Goal: Information Seeking & Learning: Check status

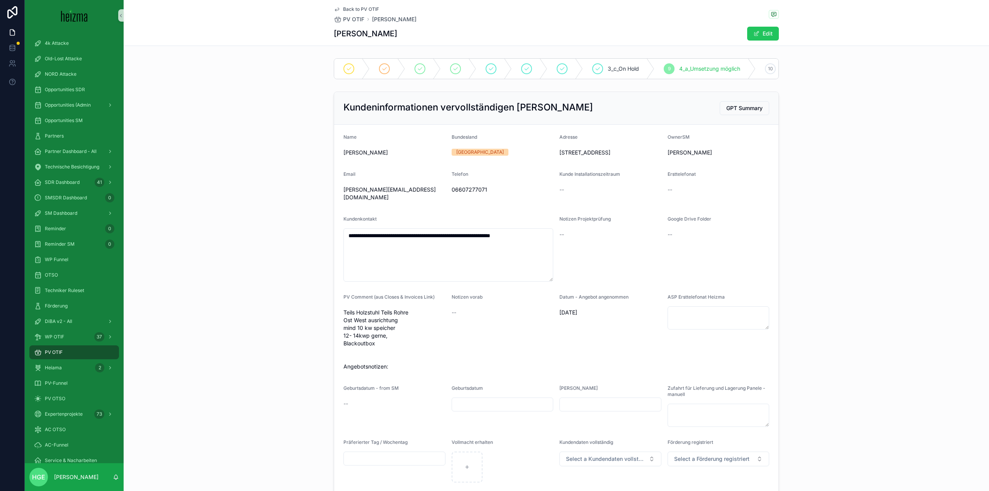
scroll to position [77, 0]
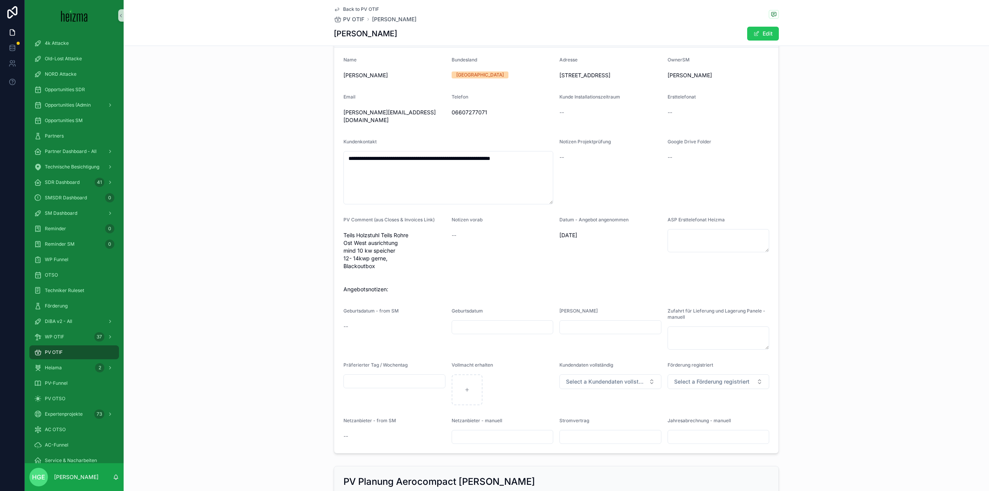
click at [284, 198] on div "**********" at bounding box center [556, 233] width 865 height 445
drag, startPoint x: 70, startPoint y: 392, endPoint x: 119, endPoint y: 394, distance: 49.5
click at [70, 392] on div "PV OTSO" at bounding box center [74, 398] width 80 height 12
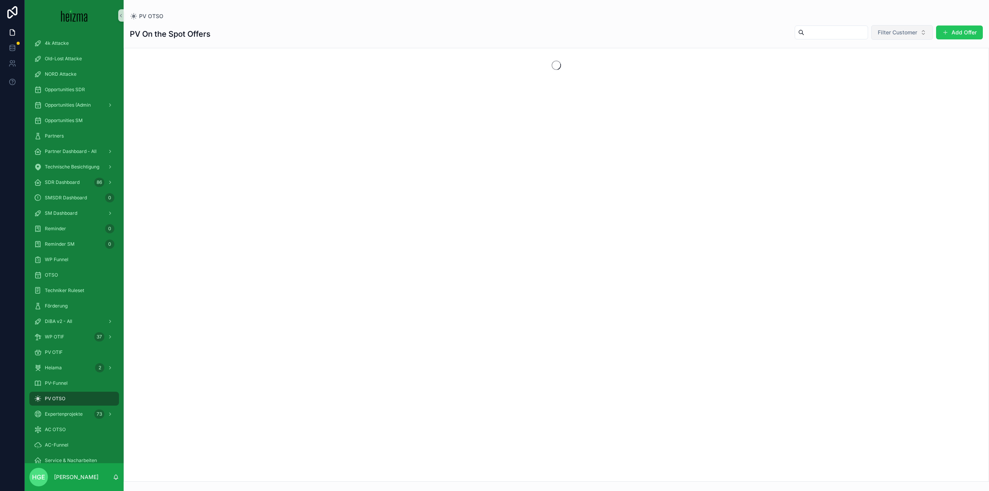
click at [879, 27] on button "Filter Customer" at bounding box center [902, 32] width 62 height 15
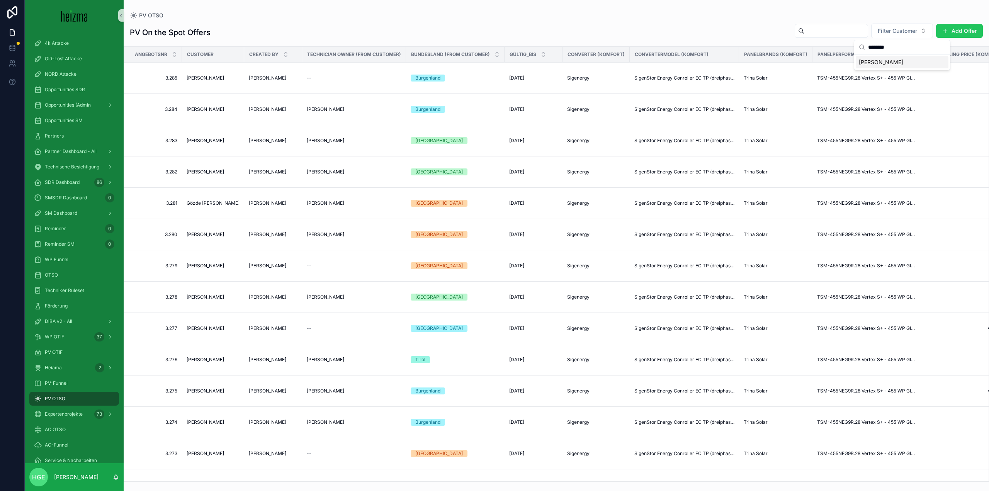
type input "********"
click at [878, 66] on div "Robert Preisach" at bounding box center [902, 62] width 93 height 12
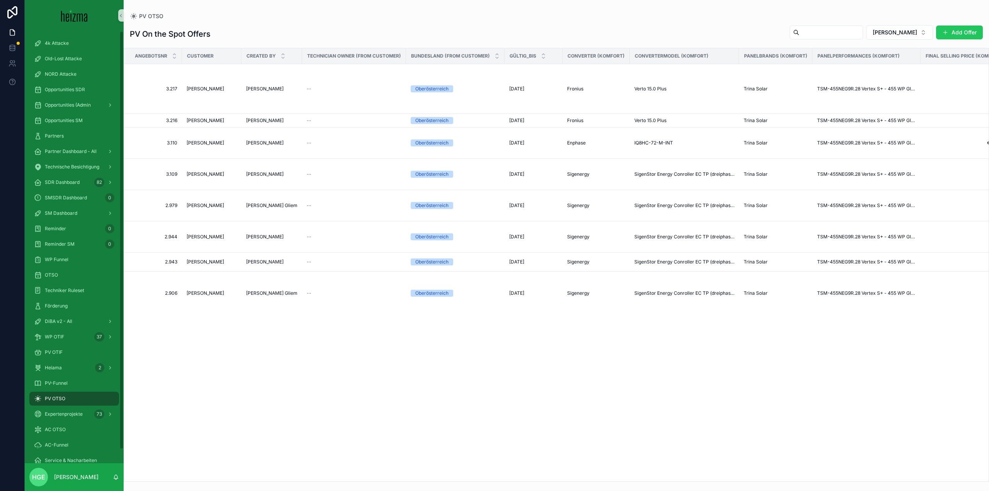
click at [97, 399] on div "PV OTSO" at bounding box center [74, 398] width 80 height 12
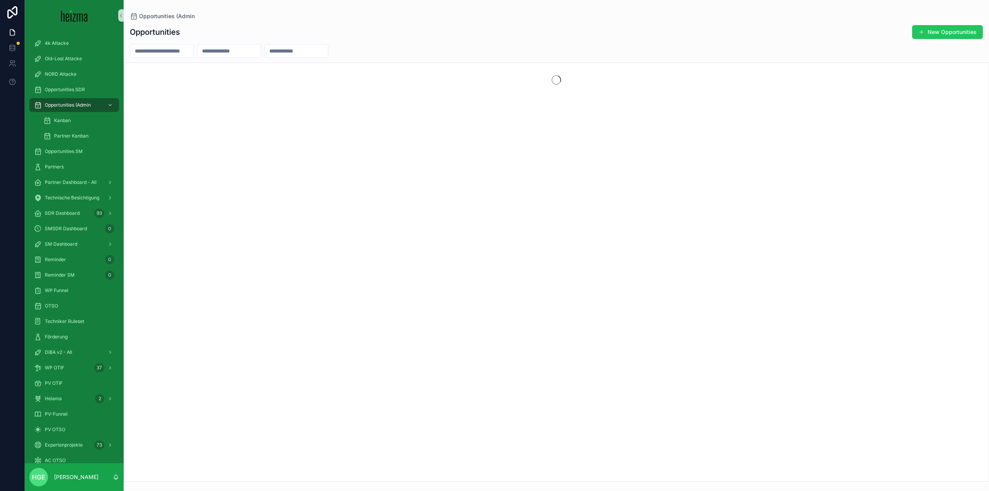
click at [191, 53] on input "scrollable content" at bounding box center [161, 51] width 63 height 11
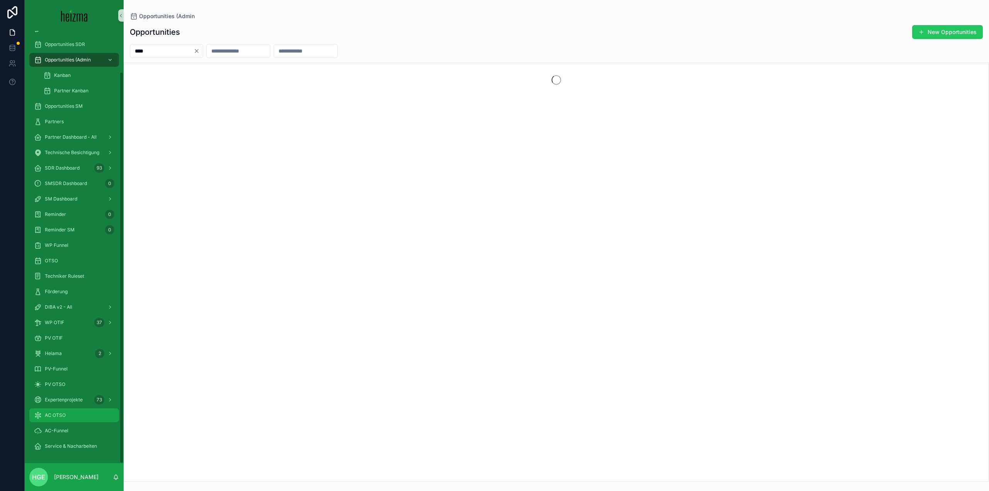
type input "****"
click at [63, 415] on span "AC OTSO" at bounding box center [55, 415] width 21 height 6
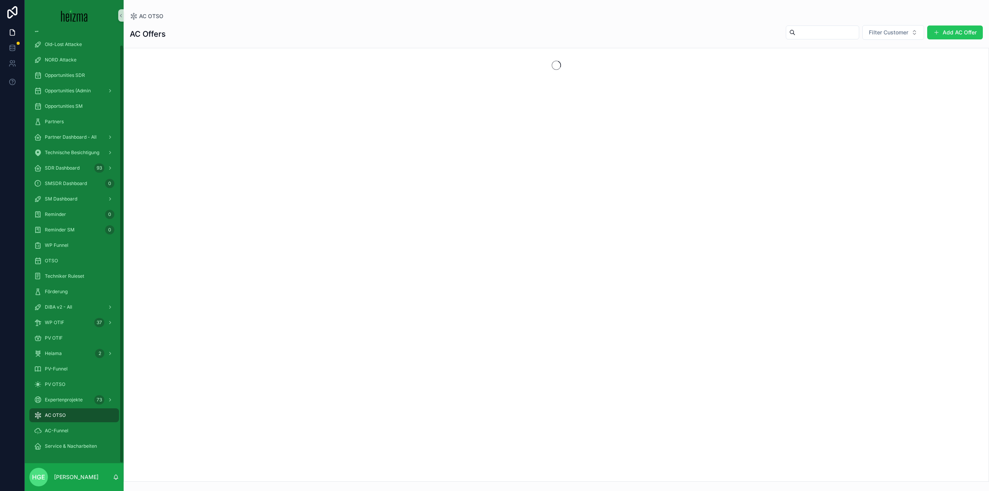
scroll to position [14, 0]
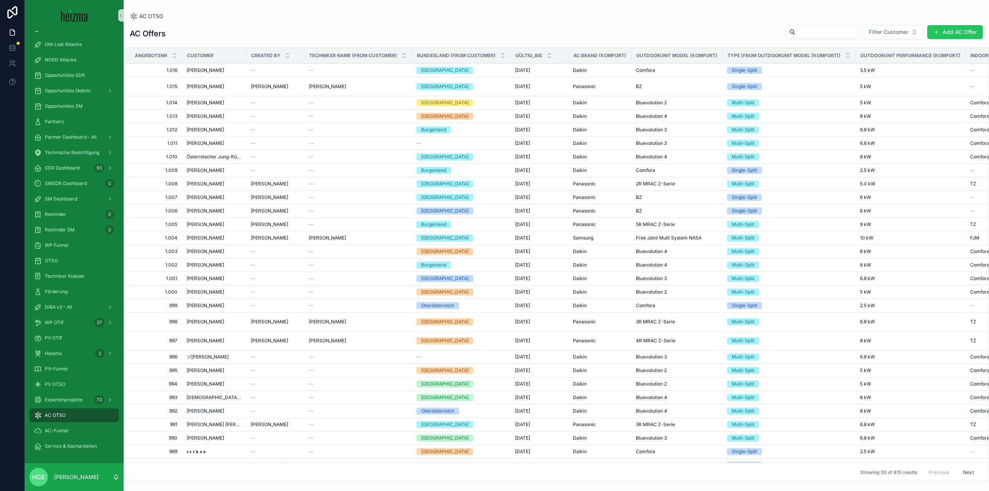
click at [792, 39] on div "scrollable content" at bounding box center [822, 32] width 73 height 14
click at [882, 34] on span "Filter Customer" at bounding box center [888, 32] width 39 height 8
type input "****"
click at [866, 59] on div "[PERSON_NAME]" at bounding box center [892, 63] width 93 height 12
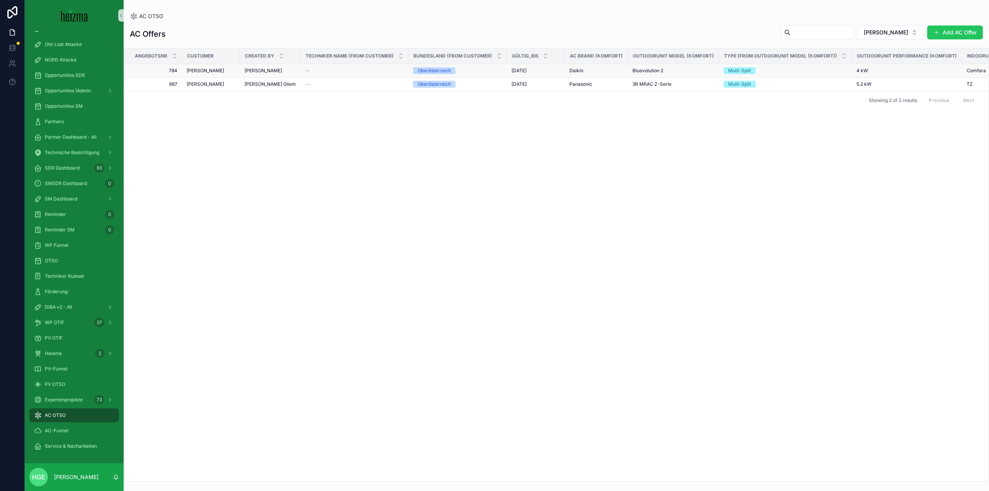
click at [203, 70] on span "[PERSON_NAME]" at bounding box center [205, 71] width 37 height 6
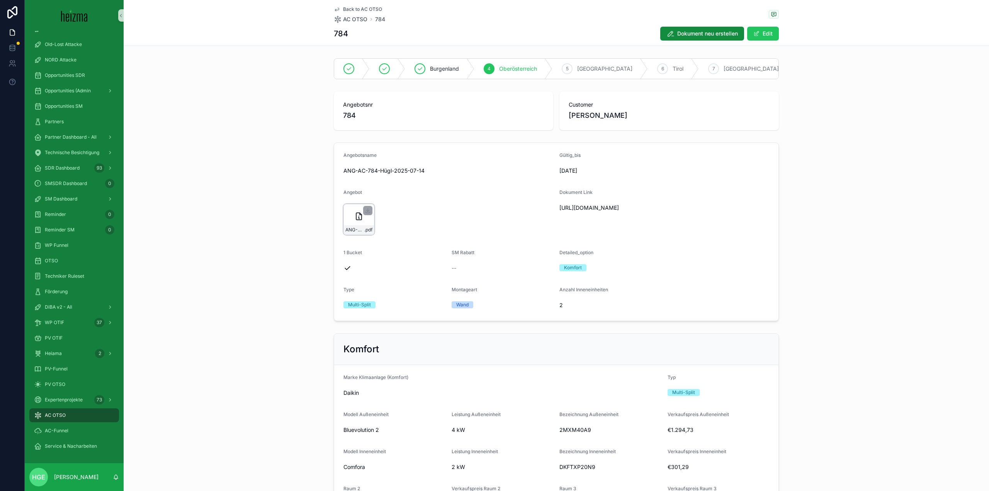
click at [351, 217] on div "ANG-AC-784-Hügl-2025-07-14 .pdf" at bounding box center [358, 219] width 31 height 31
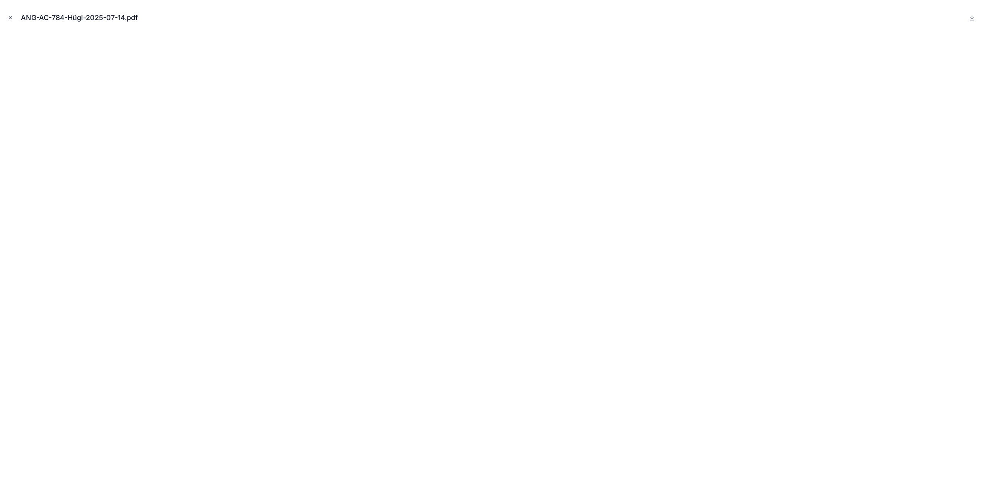
click at [9, 17] on icon "Close modal" at bounding box center [10, 18] width 3 height 3
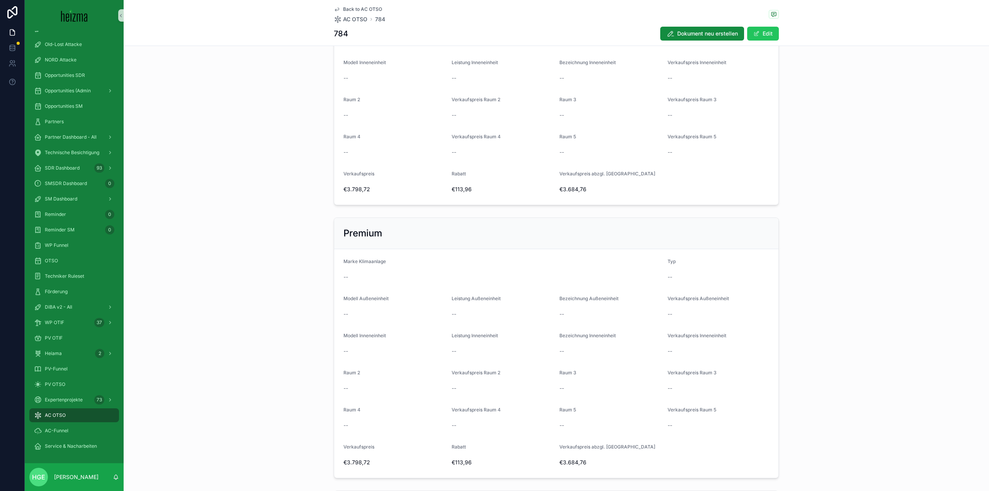
scroll to position [734, 0]
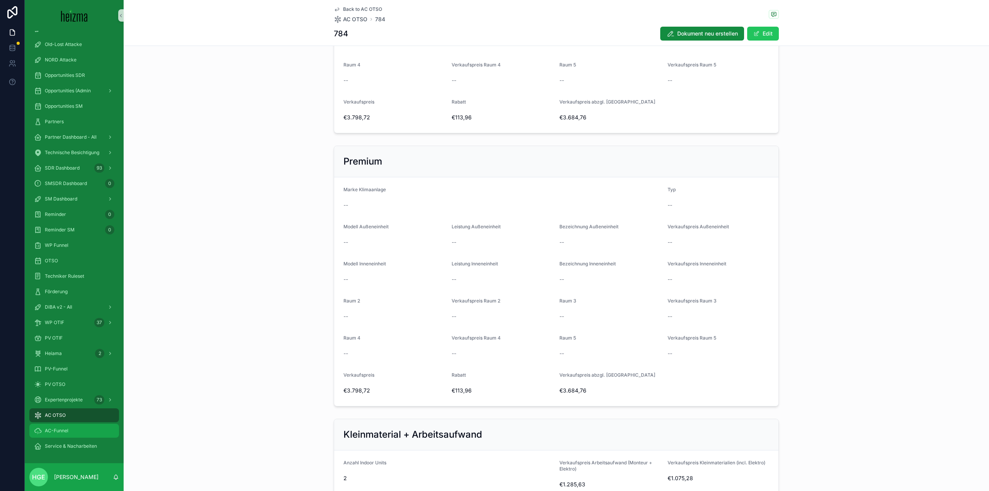
click at [83, 436] on div "AC-Funnel" at bounding box center [74, 431] width 80 height 12
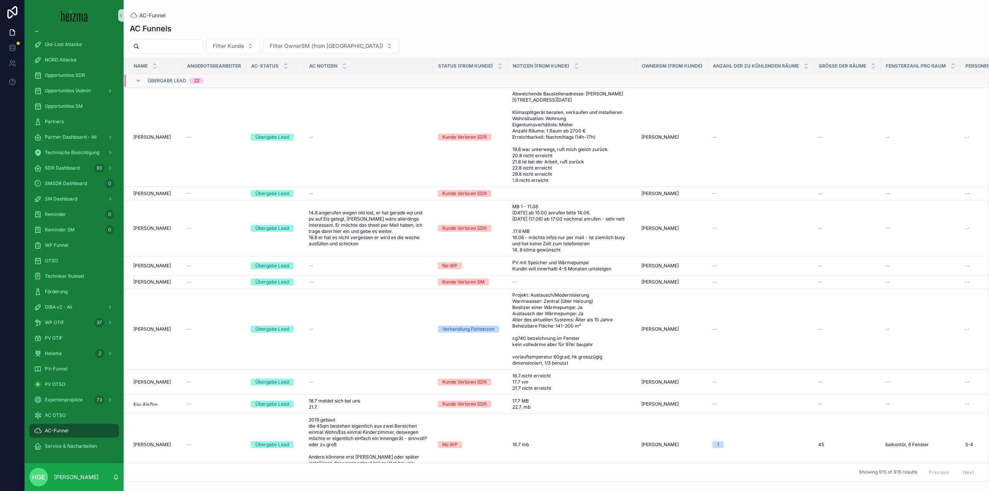
click at [188, 49] on input "scrollable content" at bounding box center [170, 46] width 63 height 11
click at [180, 48] on input "scrollable content" at bounding box center [170, 46] width 63 height 11
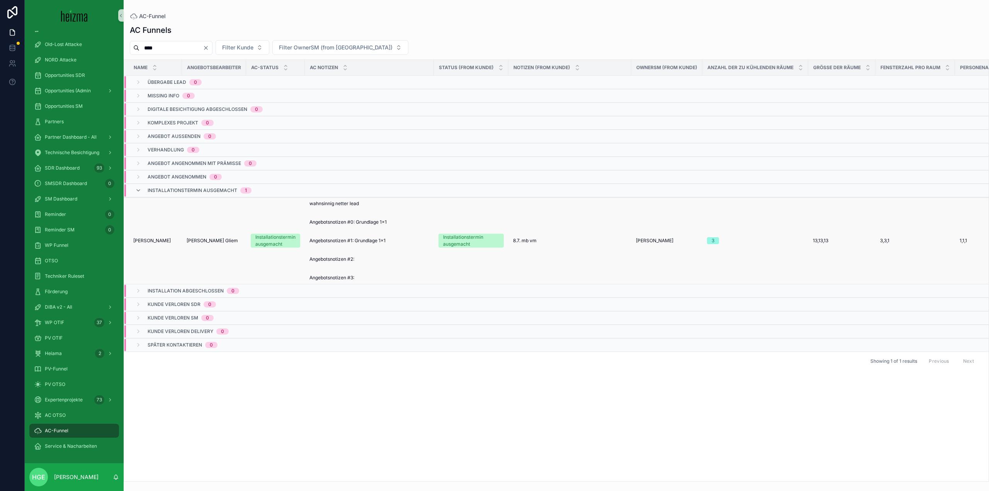
type input "****"
click at [153, 240] on span "[PERSON_NAME]" at bounding box center [151, 241] width 37 height 6
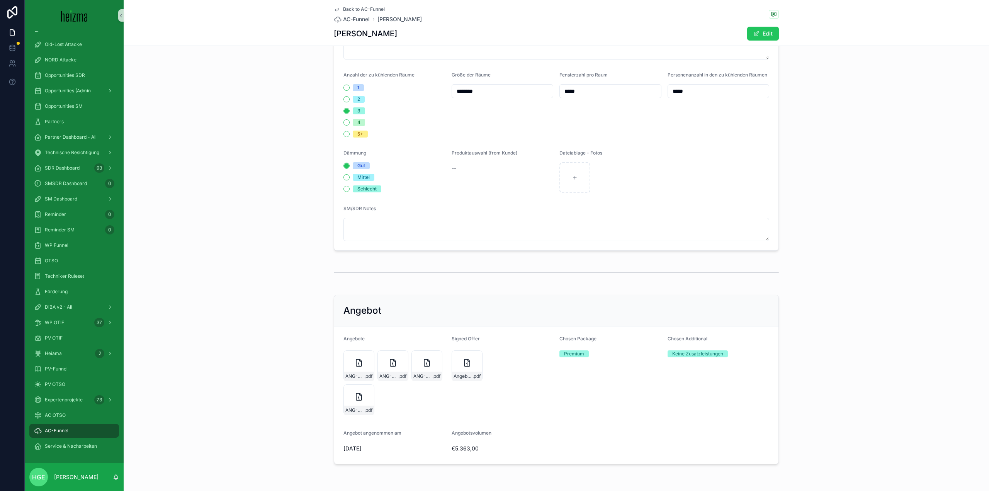
scroll to position [580, 0]
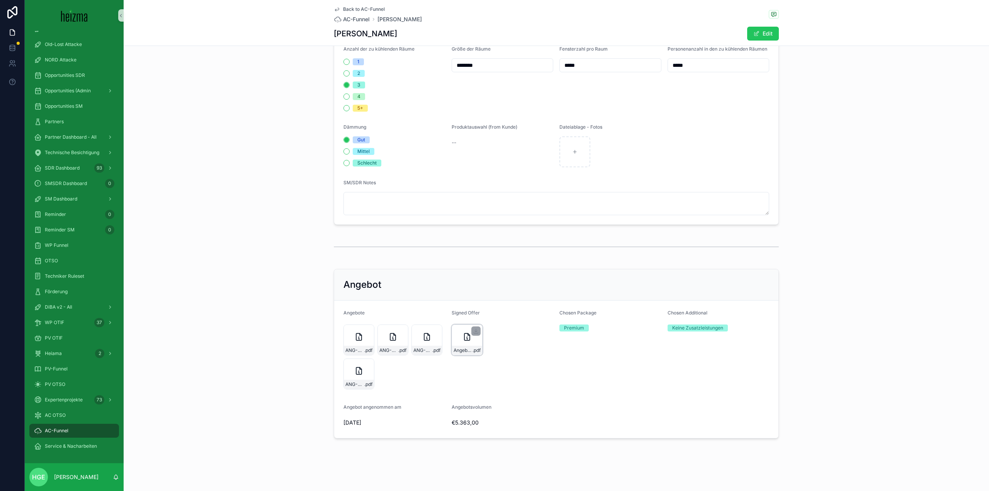
click at [462, 335] on icon "scrollable content" at bounding box center [466, 336] width 9 height 9
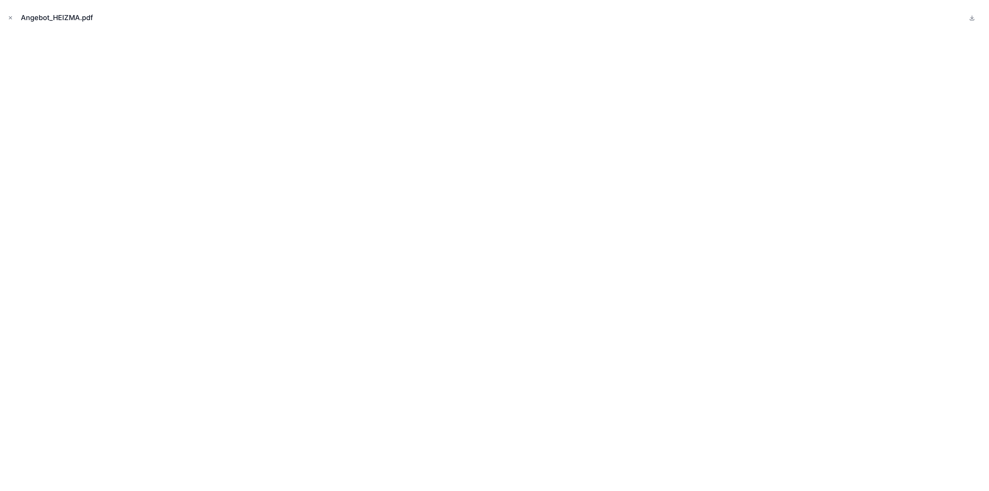
drag, startPoint x: 8, startPoint y: 19, endPoint x: 73, endPoint y: 29, distance: 65.3
click at [8, 19] on icon "Close modal" at bounding box center [10, 17] width 5 height 5
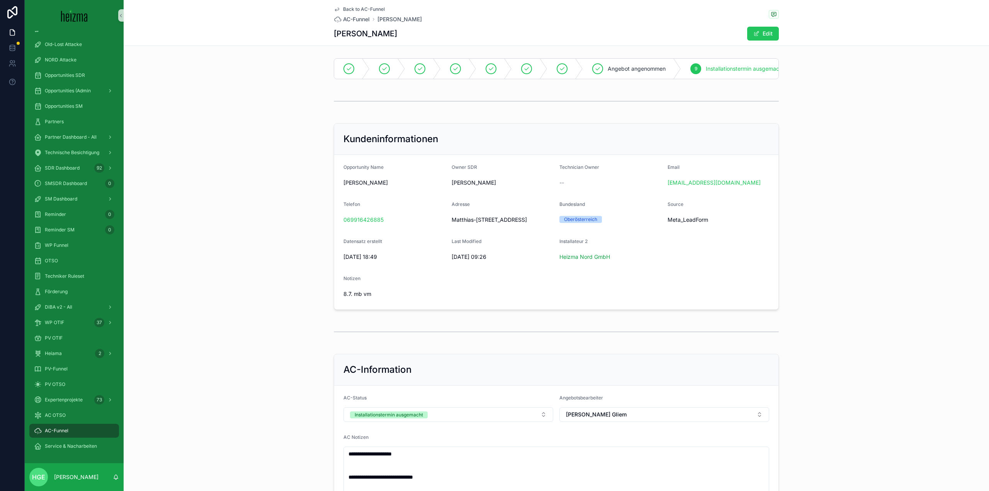
click at [366, 11] on span "Back to AC-Funnel" at bounding box center [364, 9] width 42 height 6
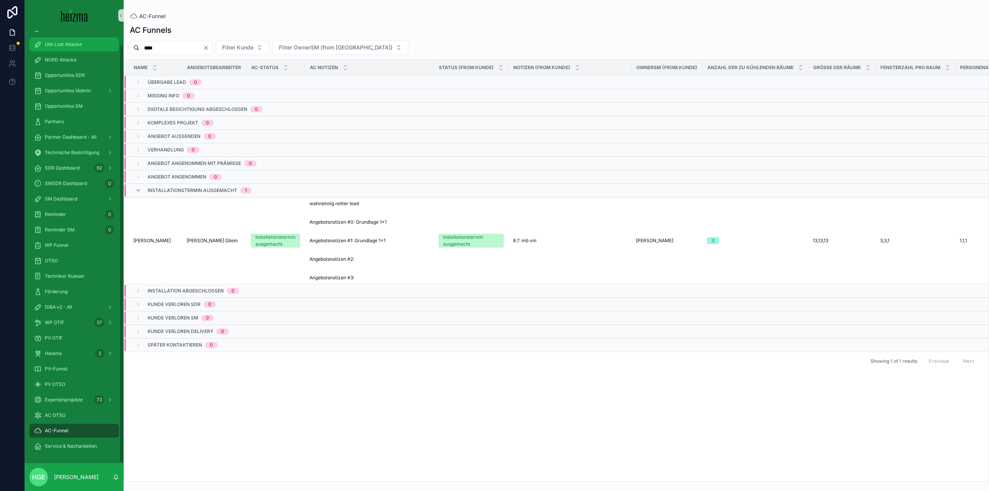
drag, startPoint x: 194, startPoint y: 46, endPoint x: 101, endPoint y: 46, distance: 92.3
click at [101, 46] on div "4k Attacke Old-Lost Attacke NORD Attacke Opportunities SDR Opportunities (Admin…" at bounding box center [507, 245] width 964 height 491
type input "******"
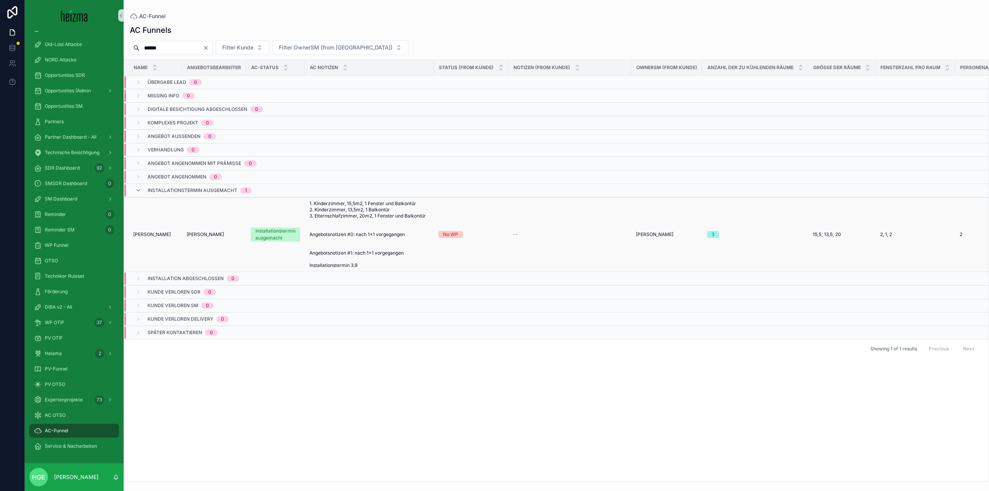
click at [155, 235] on span "[PERSON_NAME]" at bounding box center [151, 234] width 37 height 6
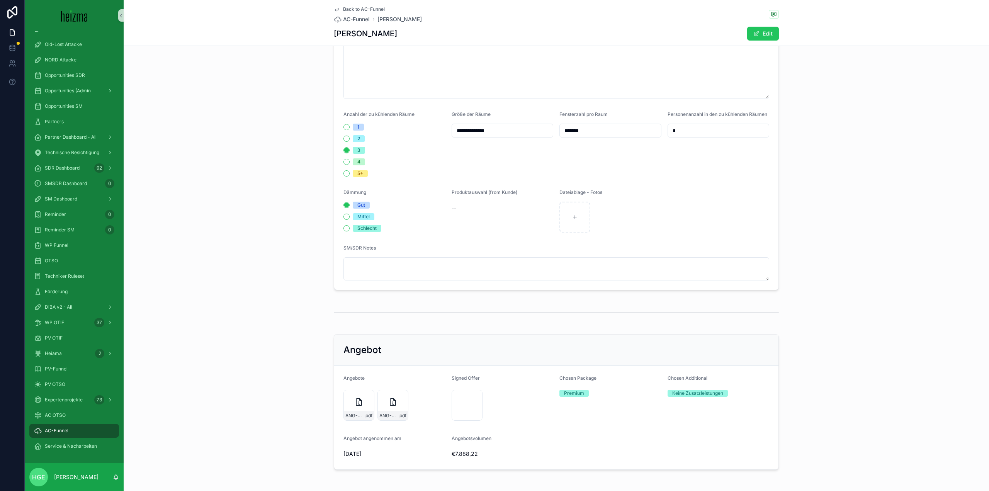
scroll to position [562, 0]
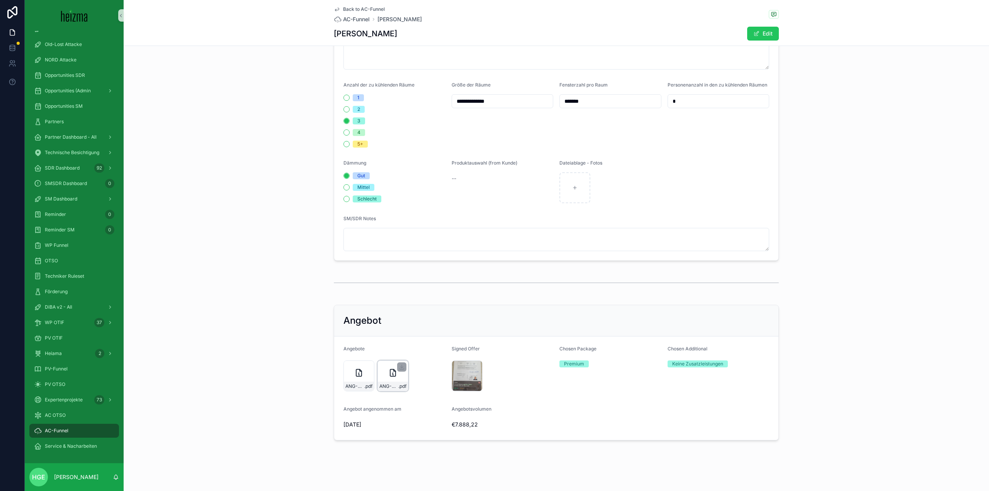
click at [397, 378] on div "ANG-AC-297-Lagler-2025-06-10 .pdf" at bounding box center [392, 375] width 31 height 31
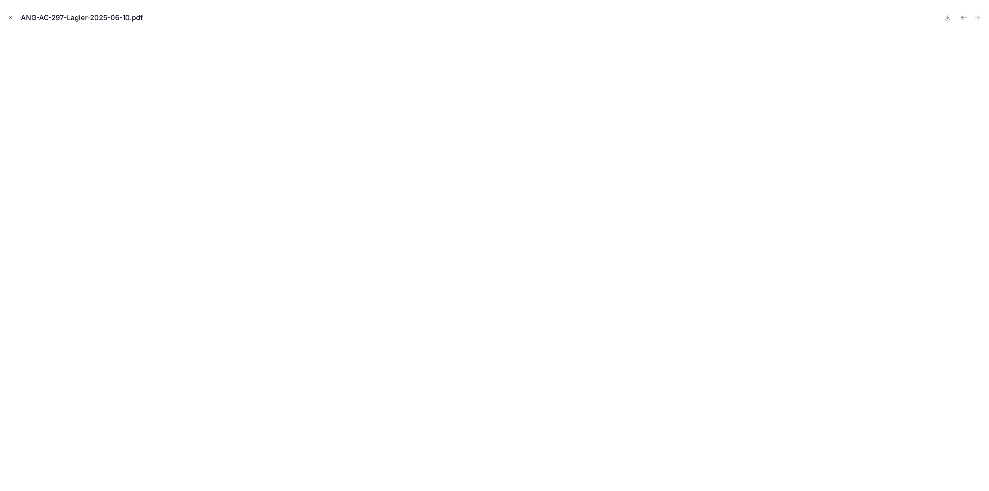
click at [9, 16] on icon "Close modal" at bounding box center [10, 17] width 5 height 5
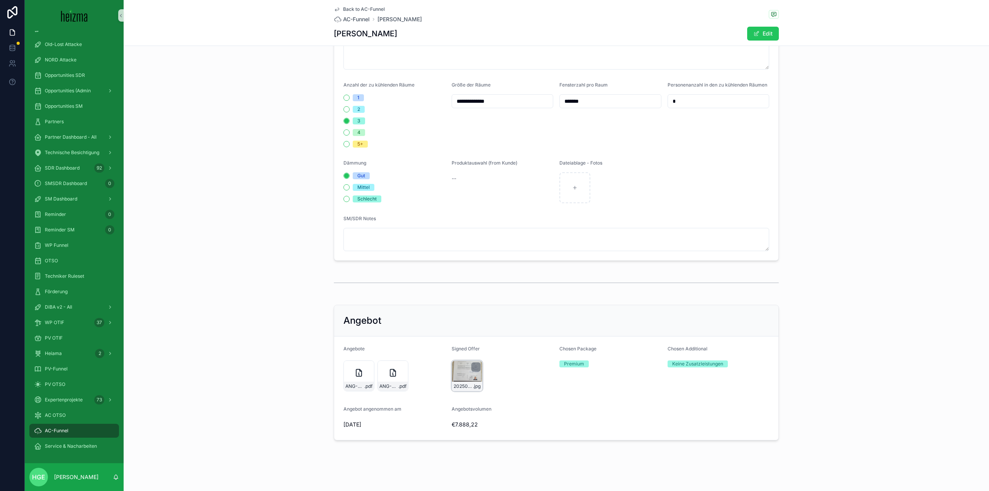
click at [454, 378] on div "20250618_151550 .jpg" at bounding box center [467, 375] width 31 height 31
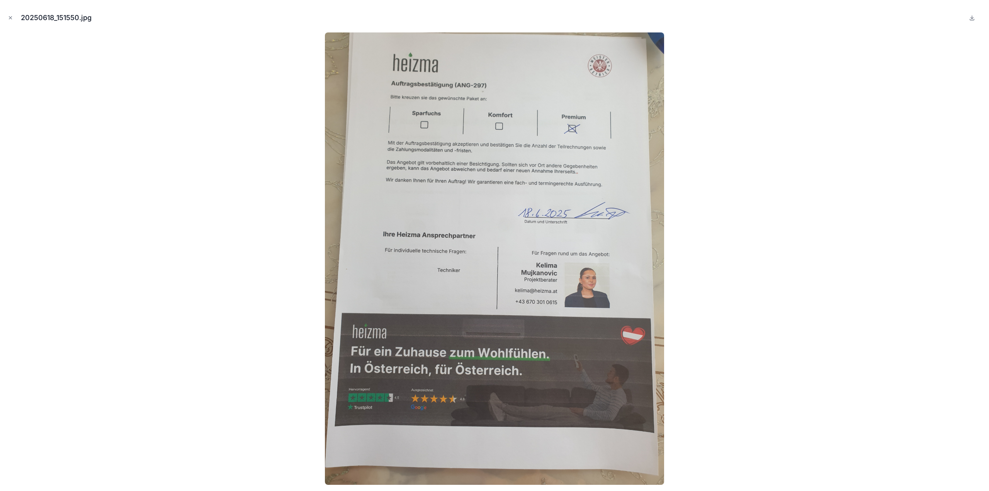
click at [7, 17] on button "Close modal" at bounding box center [10, 18] width 8 height 8
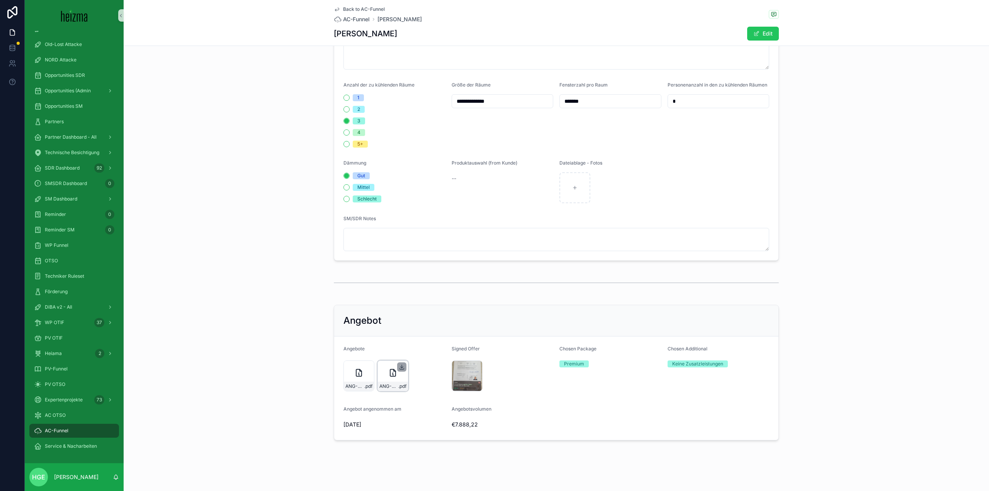
click at [399, 364] on icon "scrollable content" at bounding box center [402, 367] width 6 height 6
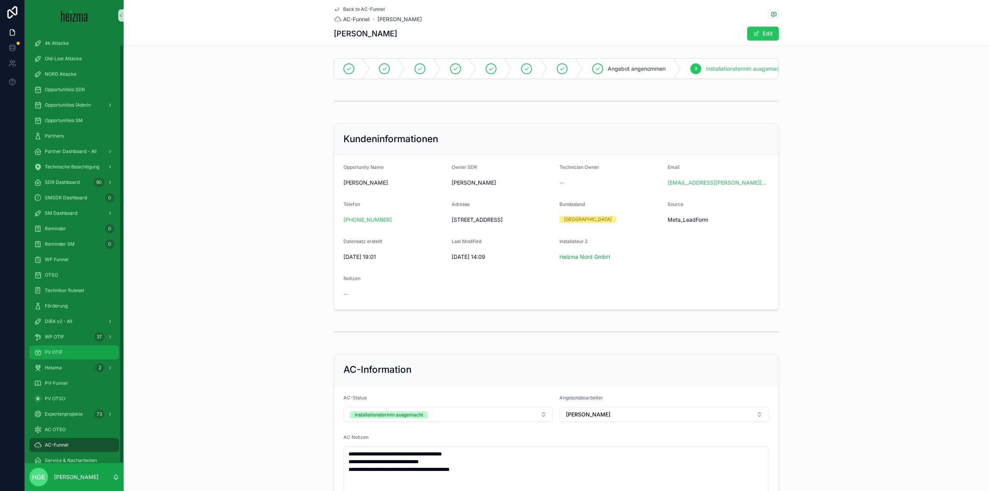
scroll to position [562, 0]
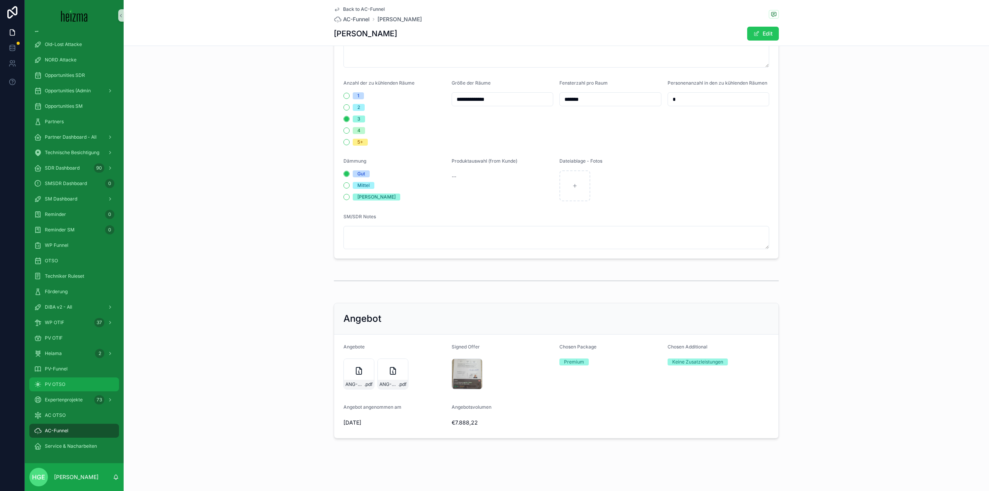
click at [63, 385] on span "PV OTSO" at bounding box center [55, 384] width 20 height 6
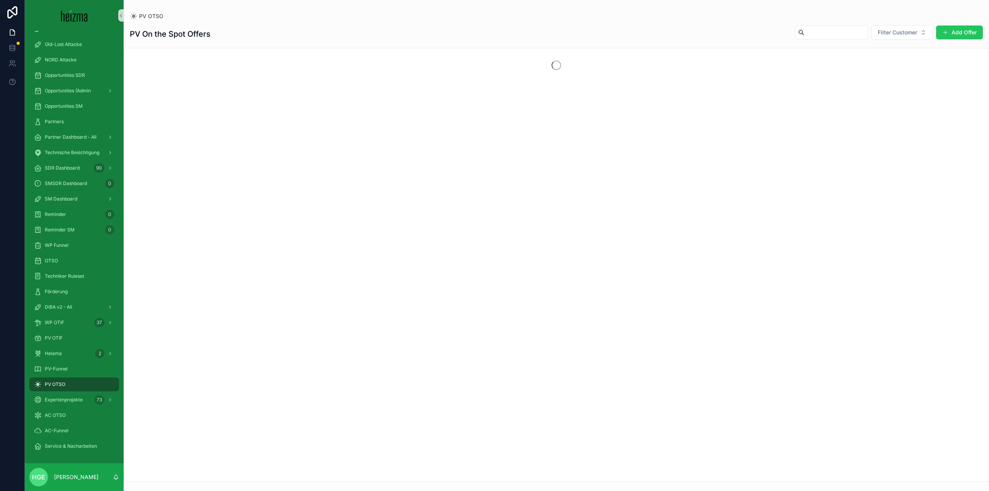
click at [853, 26] on div "scrollable content" at bounding box center [831, 32] width 73 height 14
drag, startPoint x: 877, startPoint y: 37, endPoint x: 880, endPoint y: 35, distance: 4.0
click at [880, 35] on button "Filter Customer" at bounding box center [902, 32] width 62 height 15
type input "********"
click at [878, 60] on span "Robert Preisach" at bounding box center [880, 64] width 44 height 8
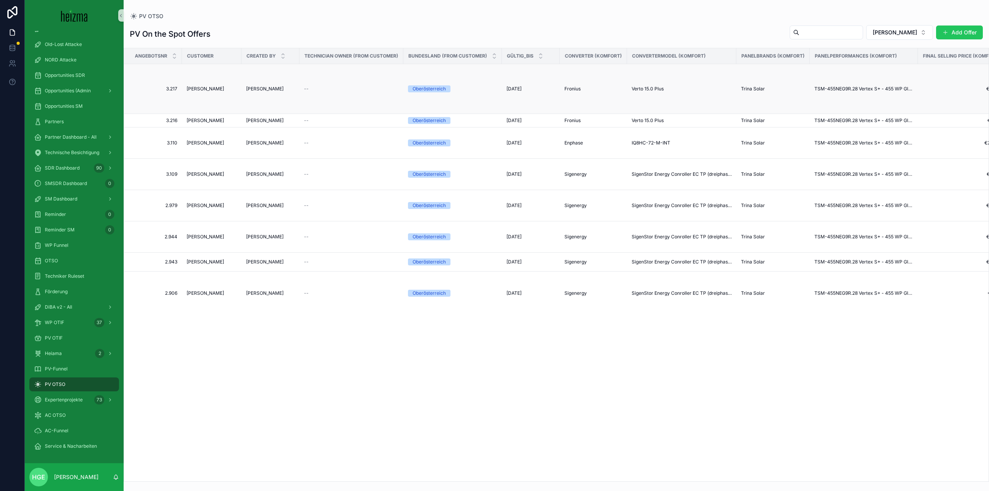
click at [220, 85] on td "Robert Preisach" at bounding box center [211, 89] width 59 height 50
click at [216, 87] on span "Robert Preisach" at bounding box center [205, 89] width 37 height 6
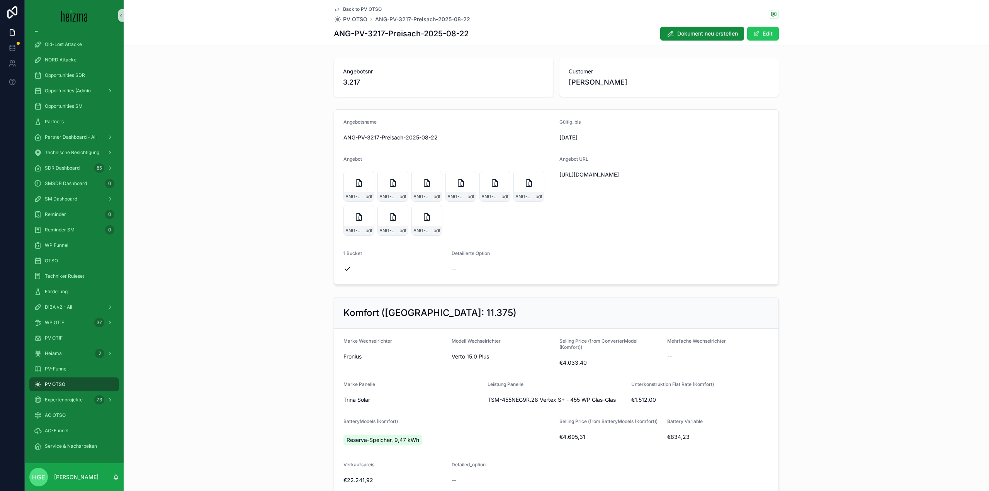
click at [559, 175] on span "https://docs.google.com/document/d/1waqiTGAROX2l08-M_ya0AU07nibPq1AWJyluRYUcnIc…" at bounding box center [664, 175] width 210 height 8
click at [767, 32] on button "Edit" at bounding box center [763, 34] width 32 height 14
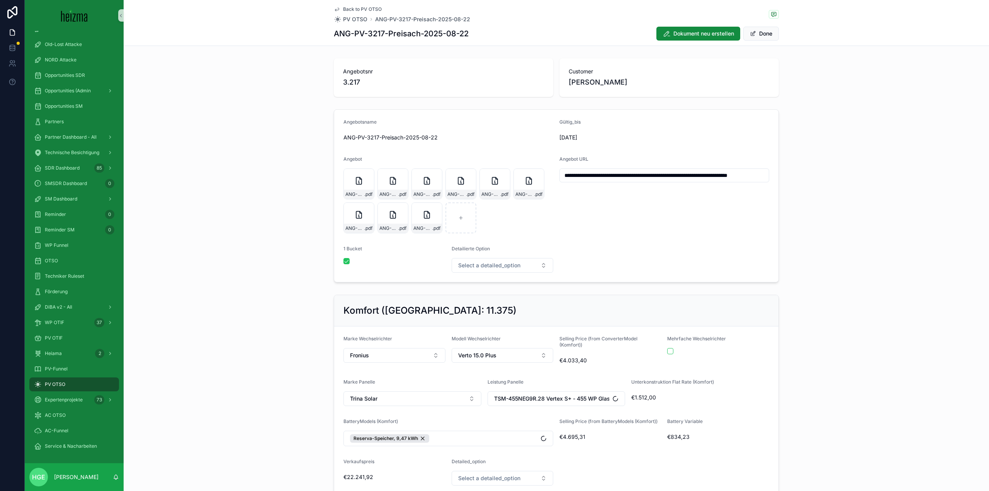
scroll to position [0, 47]
drag, startPoint x: 558, startPoint y: 176, endPoint x: 949, endPoint y: 163, distance: 391.1
click at [949, 163] on div "**********" at bounding box center [556, 195] width 865 height 179
click at [778, 259] on div "**********" at bounding box center [556, 195] width 865 height 179
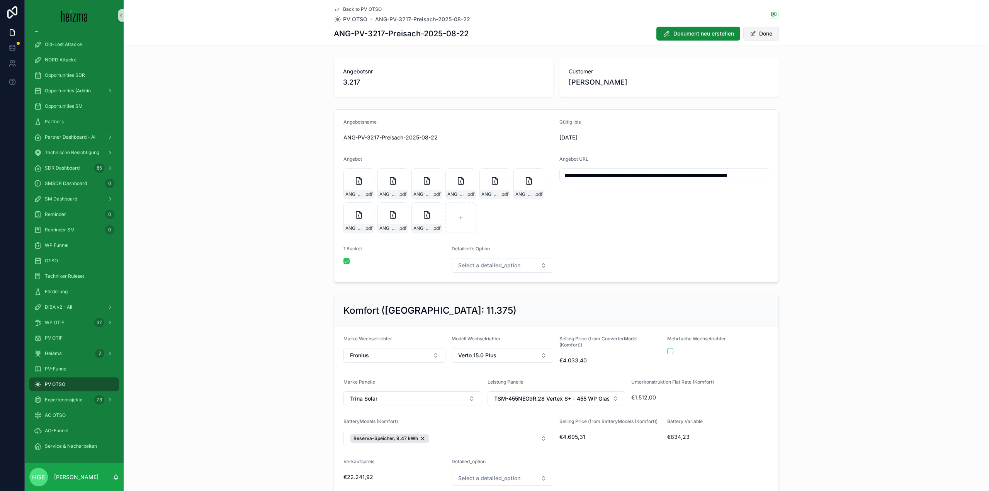
click at [772, 30] on button "Done" at bounding box center [761, 34] width 36 height 14
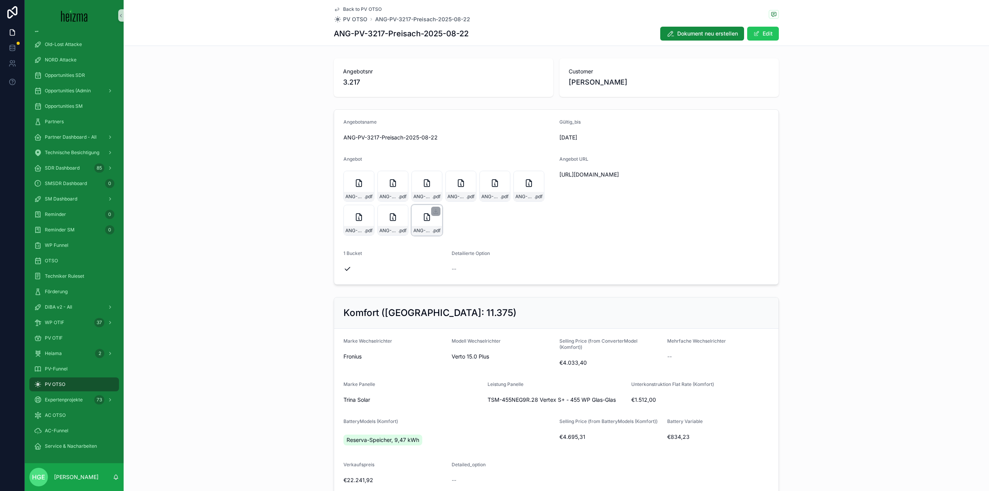
click at [422, 213] on icon "scrollable content" at bounding box center [426, 216] width 9 height 9
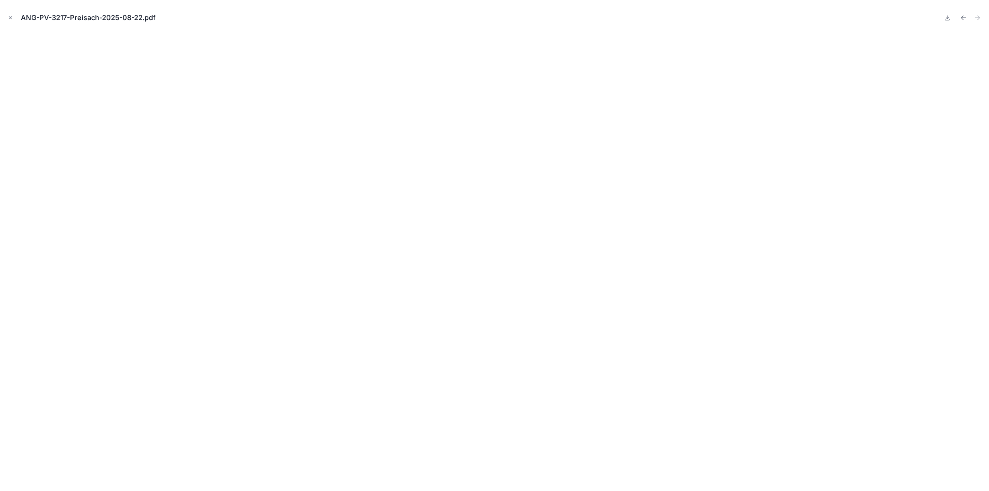
drag, startPoint x: 10, startPoint y: 19, endPoint x: 88, endPoint y: 44, distance: 81.2
click at [8, 18] on icon "Close modal" at bounding box center [10, 17] width 5 height 5
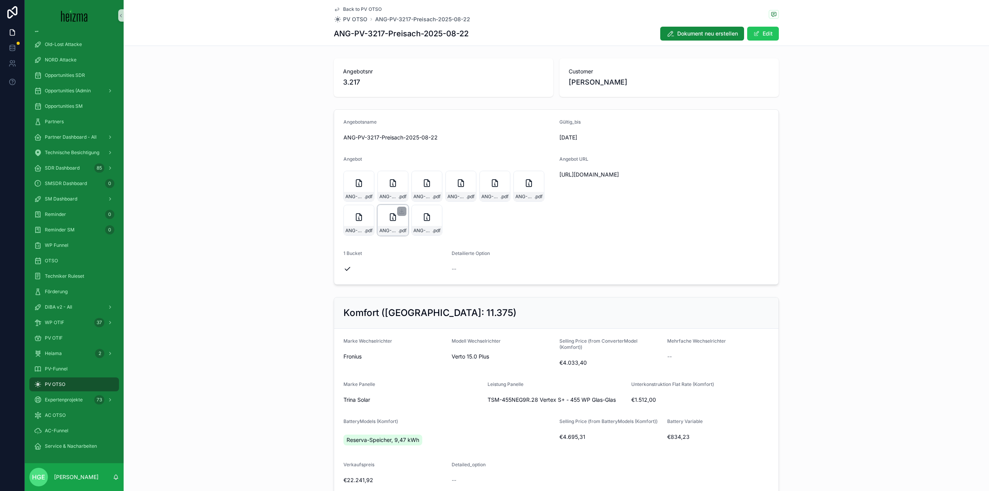
click at [390, 221] on icon "scrollable content" at bounding box center [392, 217] width 5 height 7
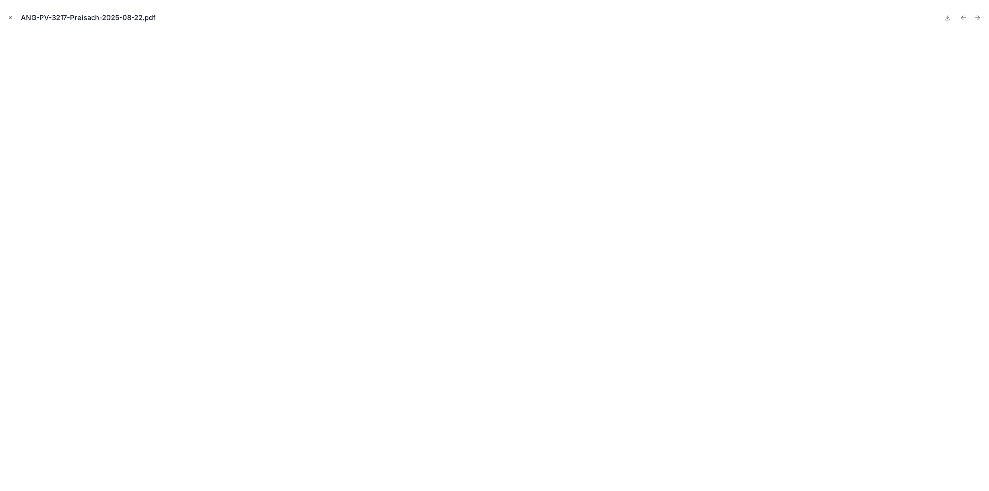
click at [9, 20] on icon "Close modal" at bounding box center [10, 17] width 5 height 5
